Goal: Entertainment & Leisure: Consume media (video, audio)

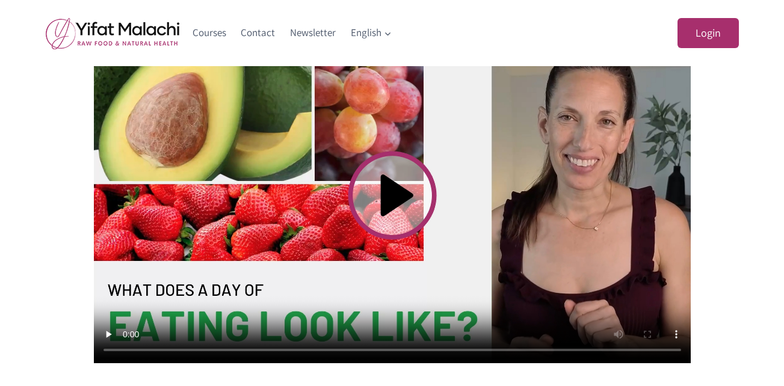
scroll to position [446, 0]
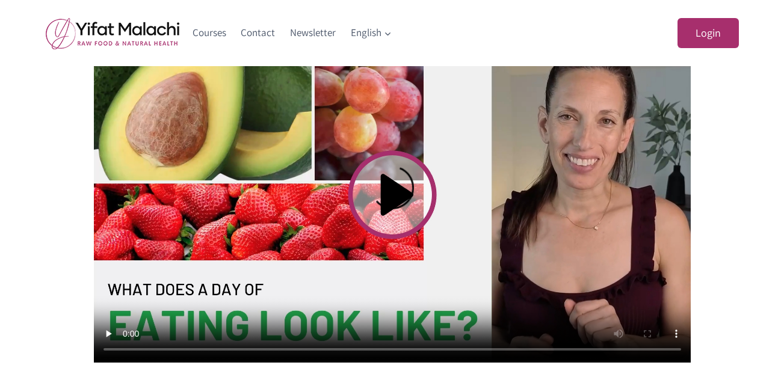
click at [391, 197] on video at bounding box center [392, 195] width 597 height 336
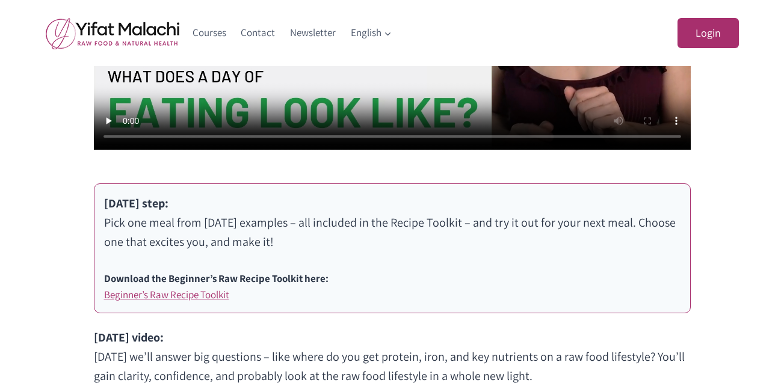
scroll to position [660, 0]
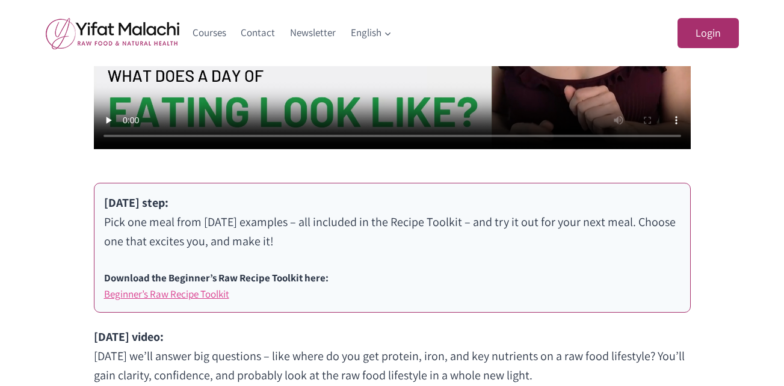
click at [164, 295] on link "Beginner’s Raw Recipe Toolkit" at bounding box center [166, 294] width 125 height 13
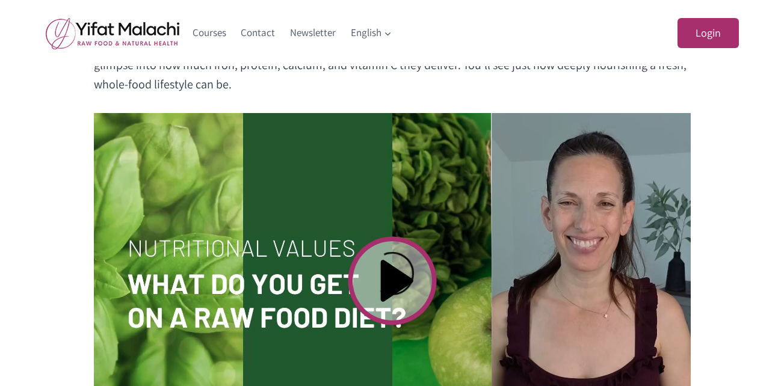
scroll to position [465, 0]
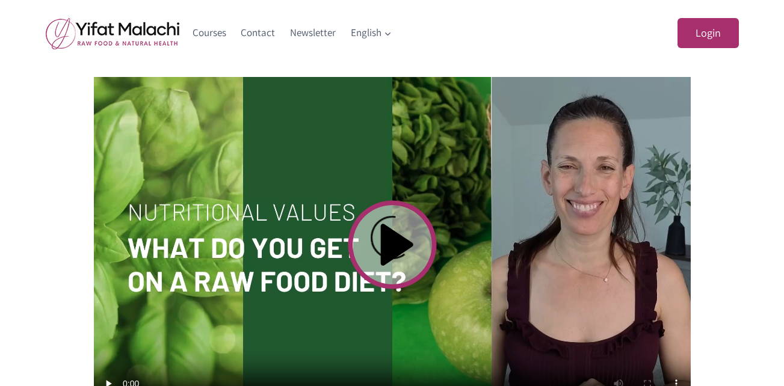
click at [415, 239] on video at bounding box center [392, 245] width 597 height 336
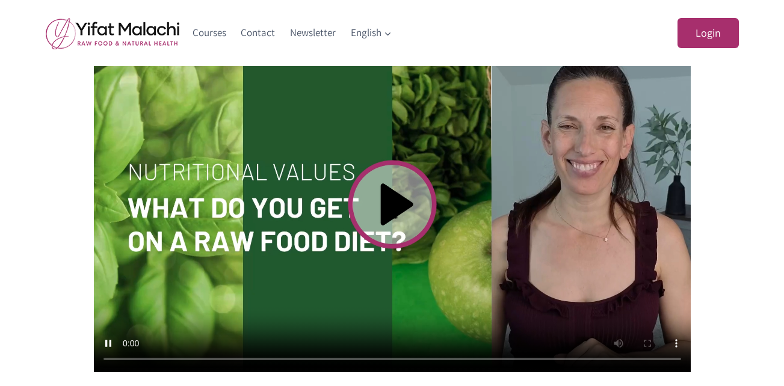
scroll to position [499, 0]
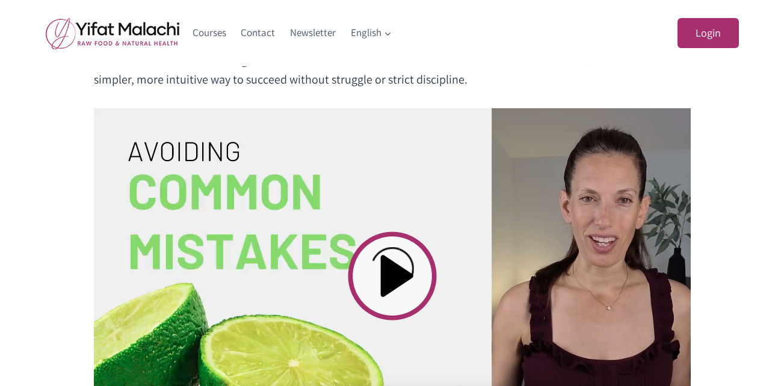
scroll to position [349, 0]
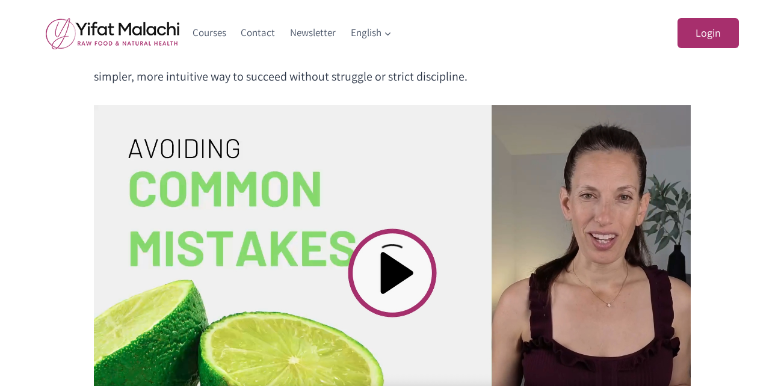
click at [386, 268] on video at bounding box center [392, 273] width 597 height 336
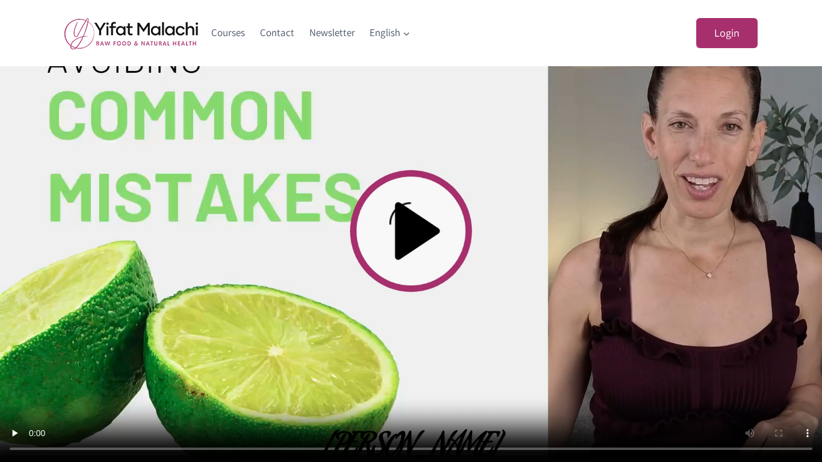
click at [420, 235] on video at bounding box center [411, 231] width 822 height 462
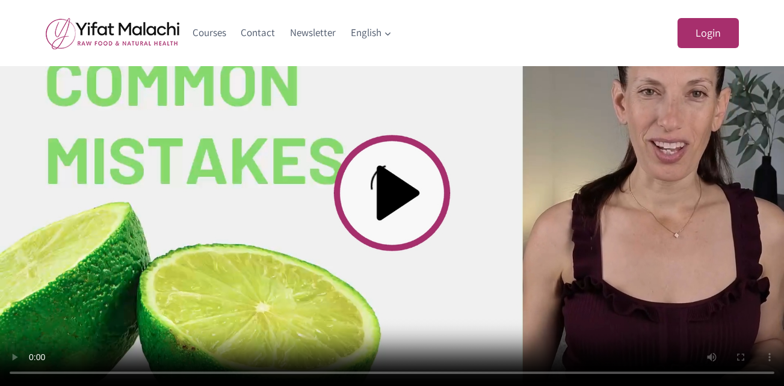
scroll to position [0, 0]
